Goal: Navigation & Orientation: Find specific page/section

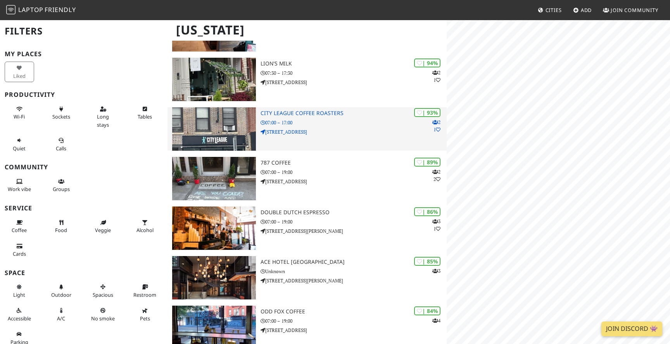
scroll to position [196, 0]
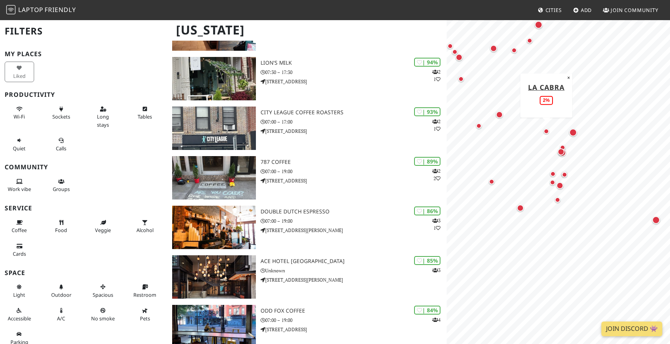
click at [547, 135] on div "Map marker" at bounding box center [546, 131] width 9 height 9
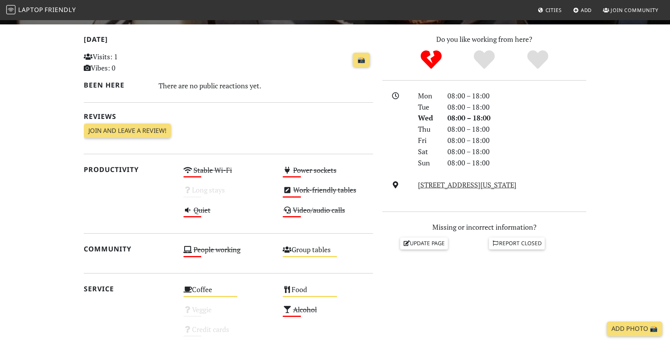
scroll to position [132, 0]
